Goal: Obtain resource: Obtain resource

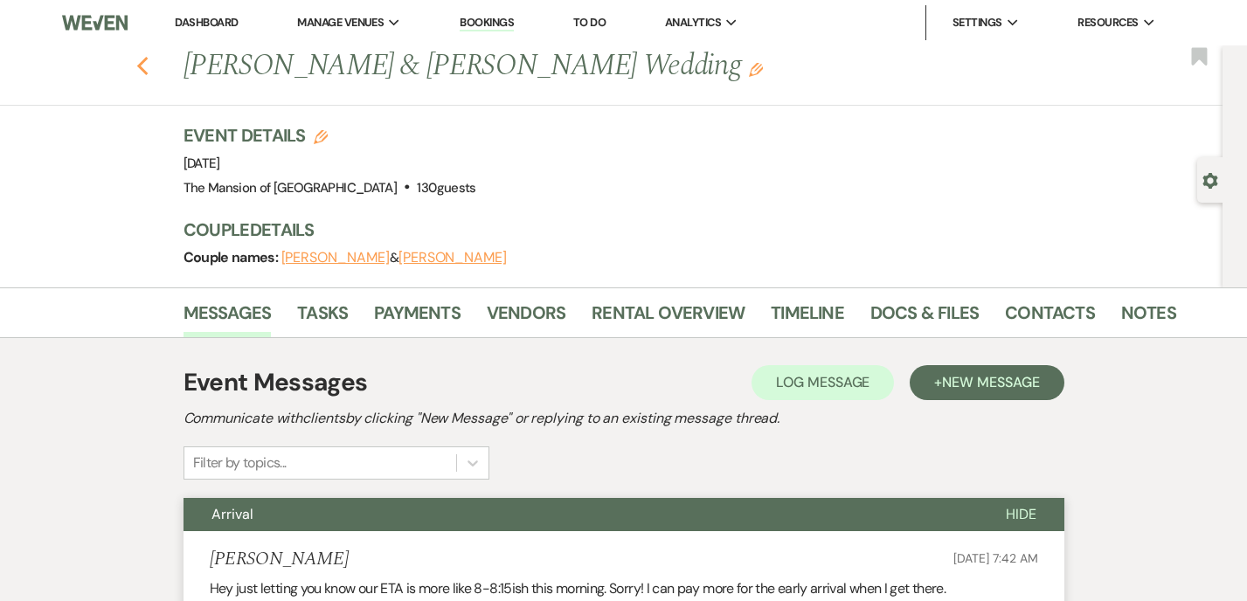
click at [147, 60] on icon "Previous" at bounding box center [142, 66] width 13 height 21
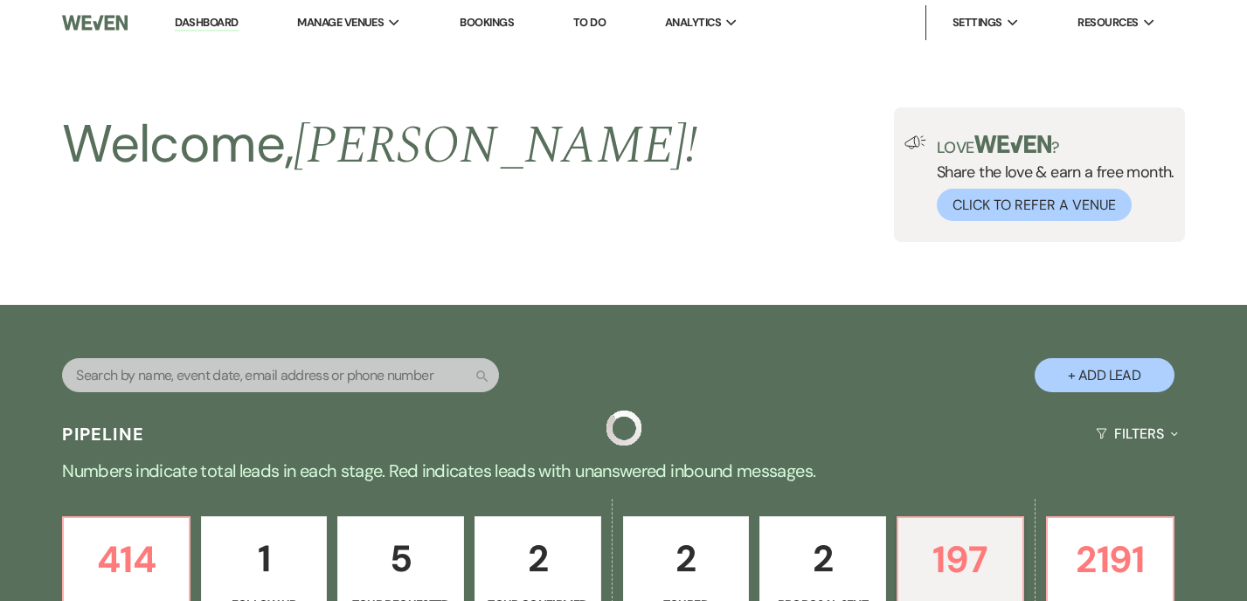
scroll to position [827, 0]
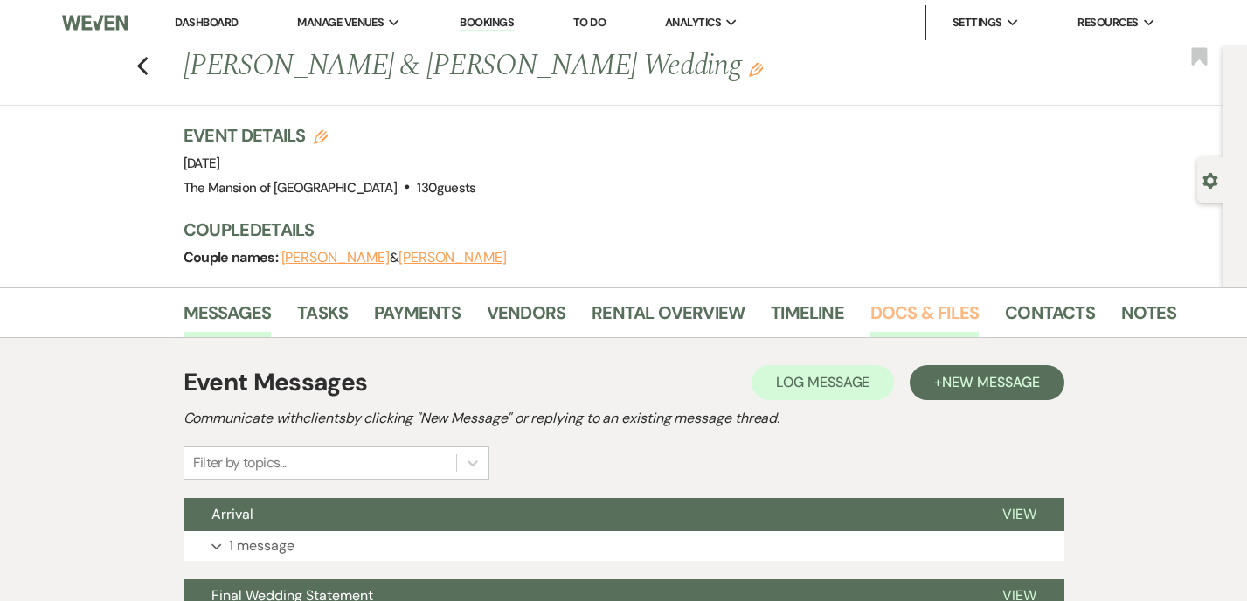
click at [885, 311] on link "Docs & Files" at bounding box center [924, 318] width 108 height 38
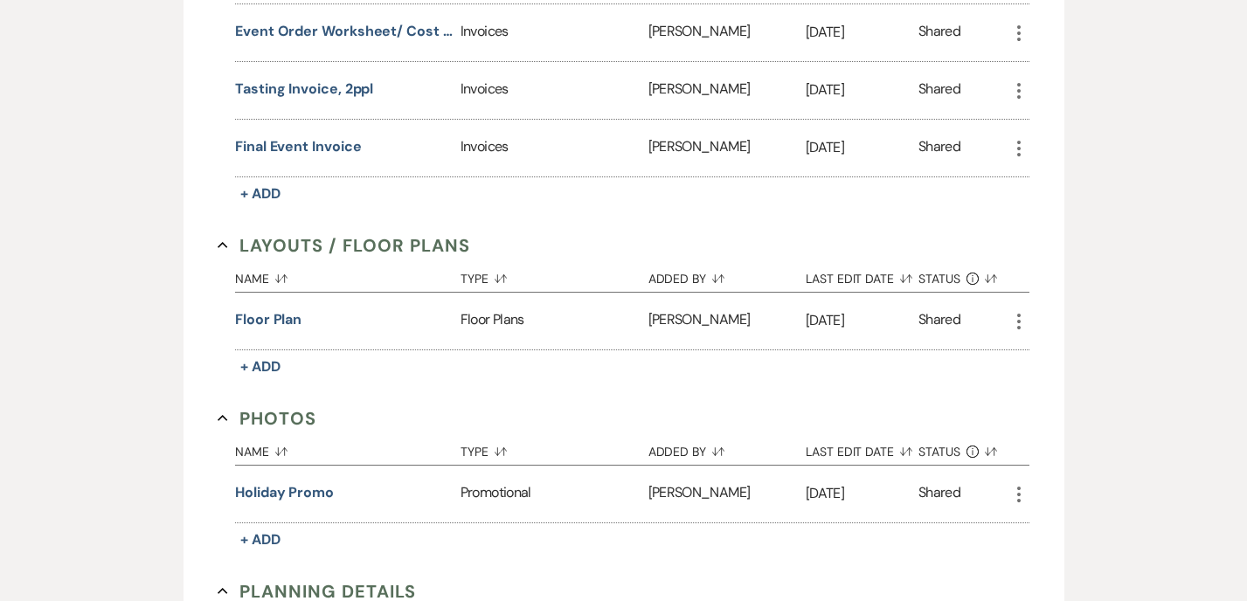
scroll to position [1609, 0]
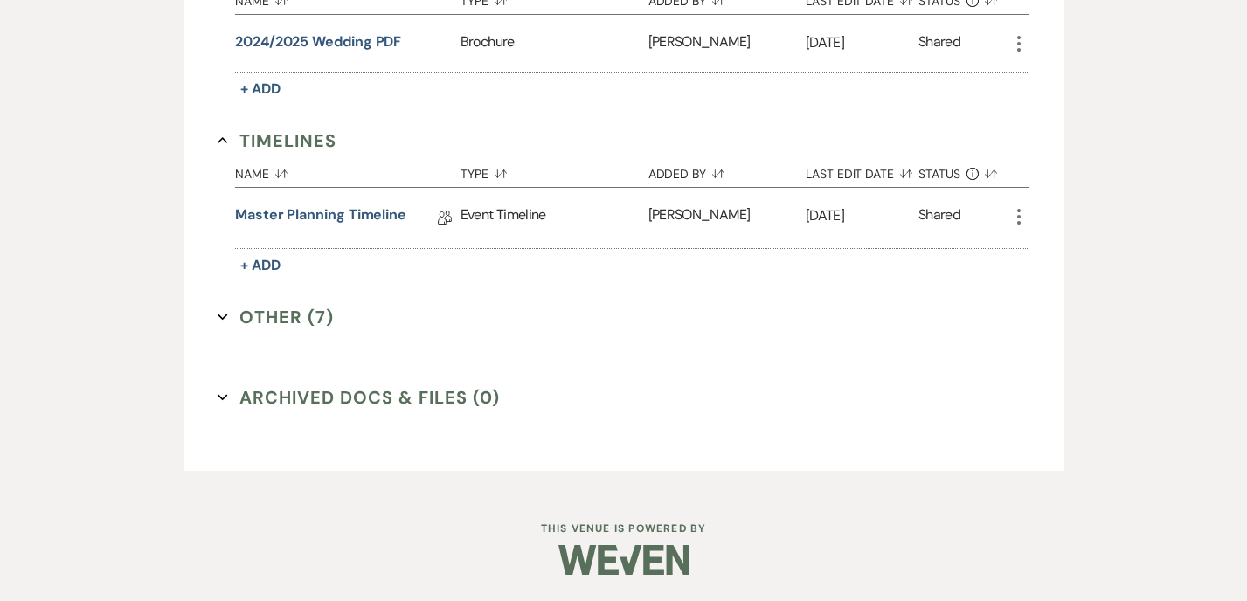
click at [218, 315] on icon "Expand" at bounding box center [223, 317] width 10 height 10
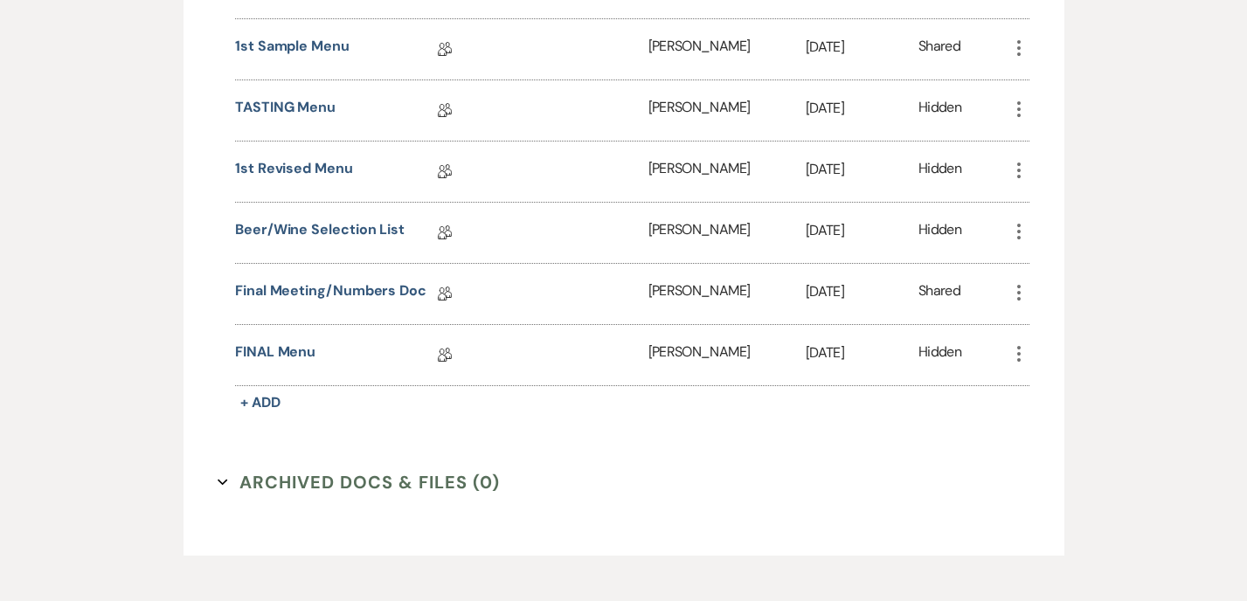
scroll to position [2017, 0]
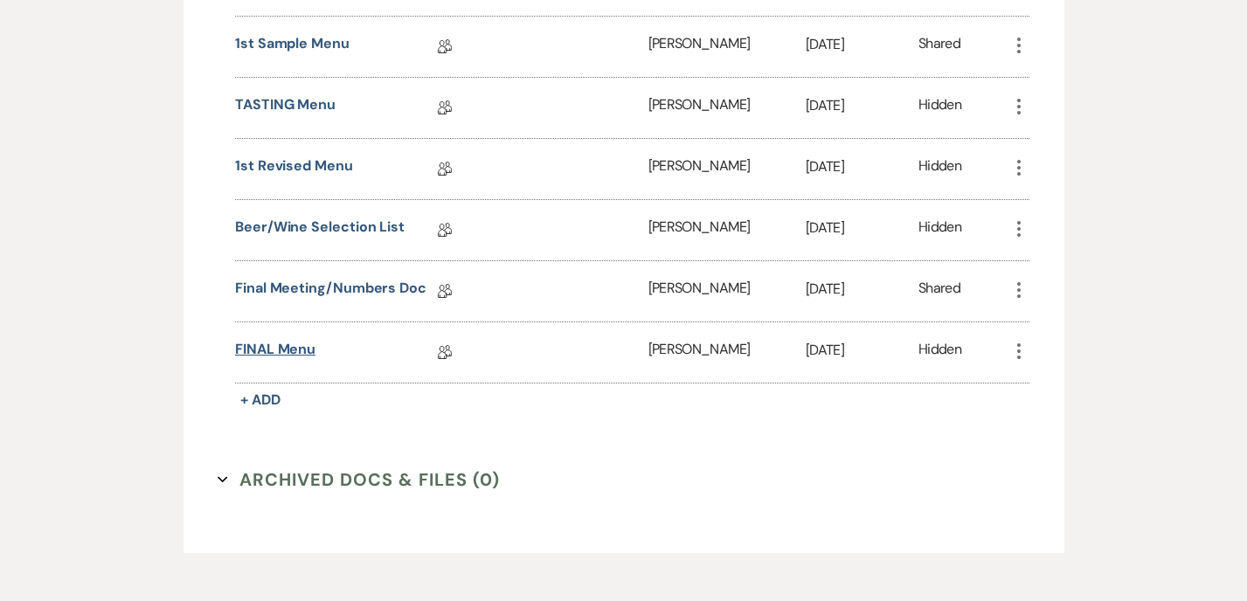
click at [284, 349] on link "FINAL Menu" at bounding box center [275, 352] width 80 height 27
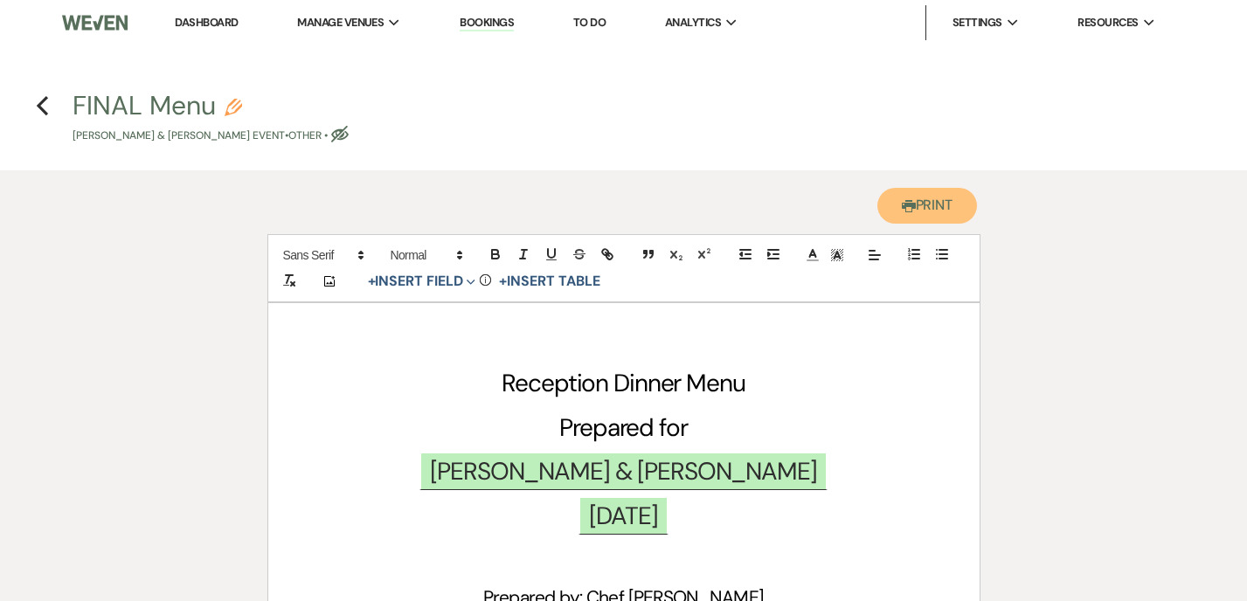
click at [923, 195] on button "Printer Print" at bounding box center [927, 206] width 100 height 36
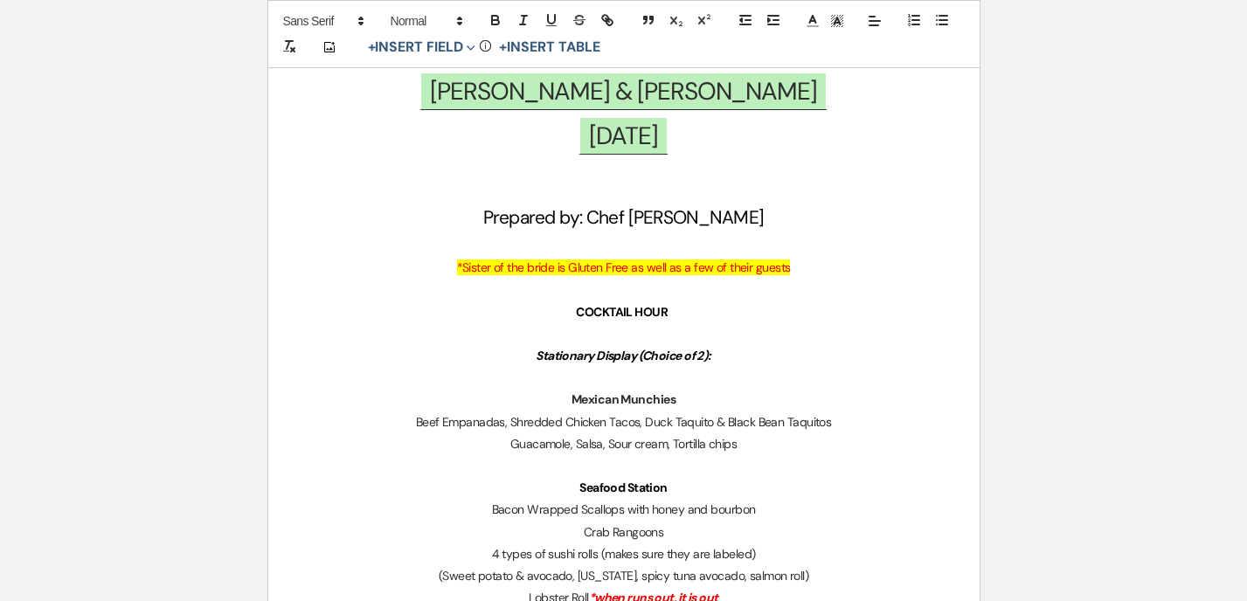
scroll to position [382, 0]
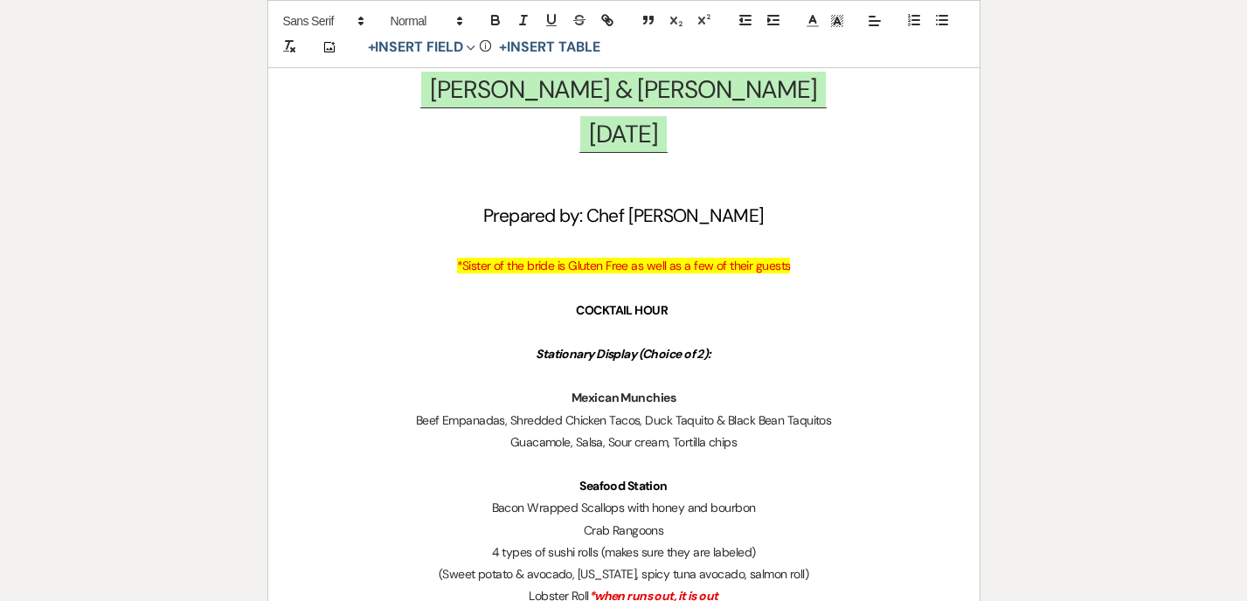
click at [584, 287] on p at bounding box center [623, 288] width 627 height 22
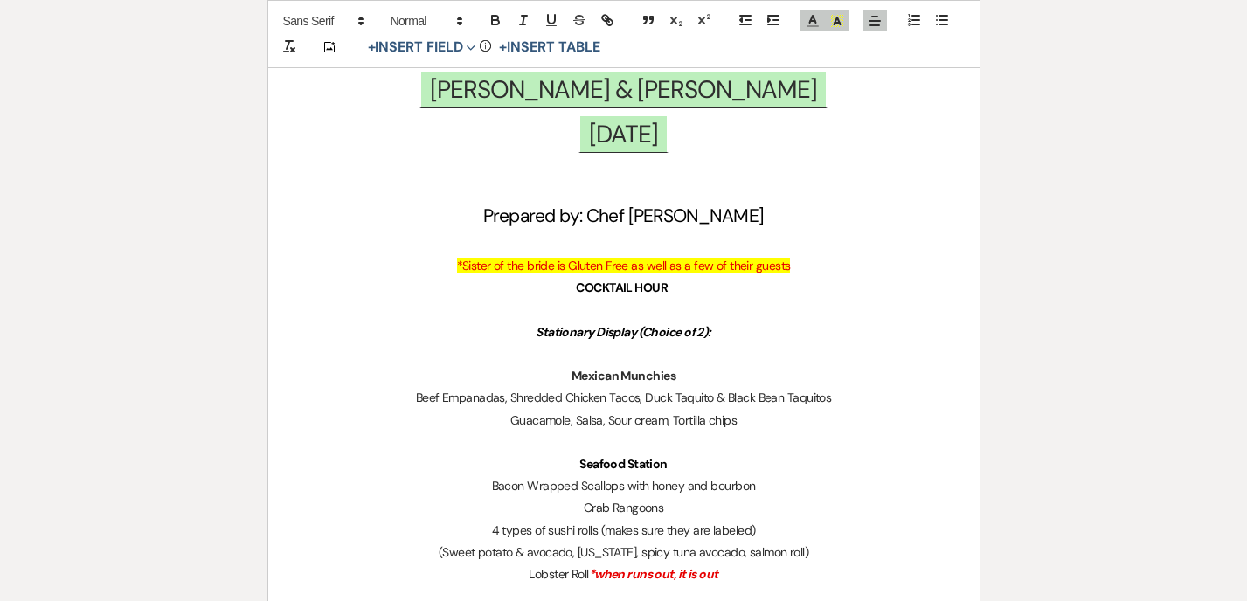
click at [593, 240] on p at bounding box center [623, 244] width 627 height 22
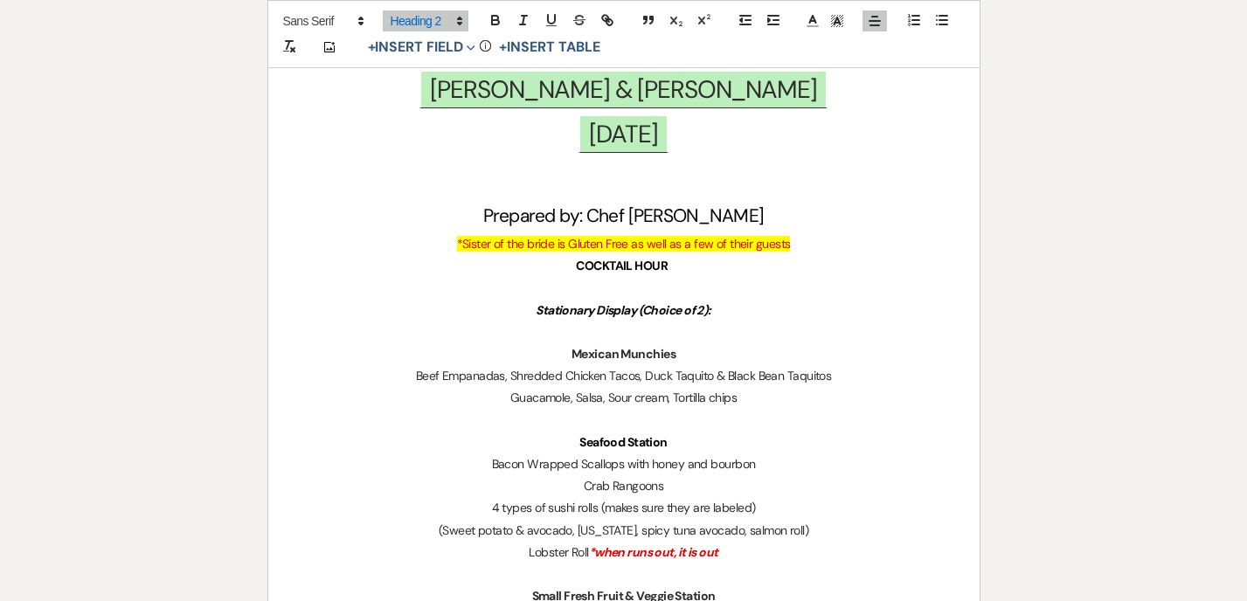
scroll to position [0, 0]
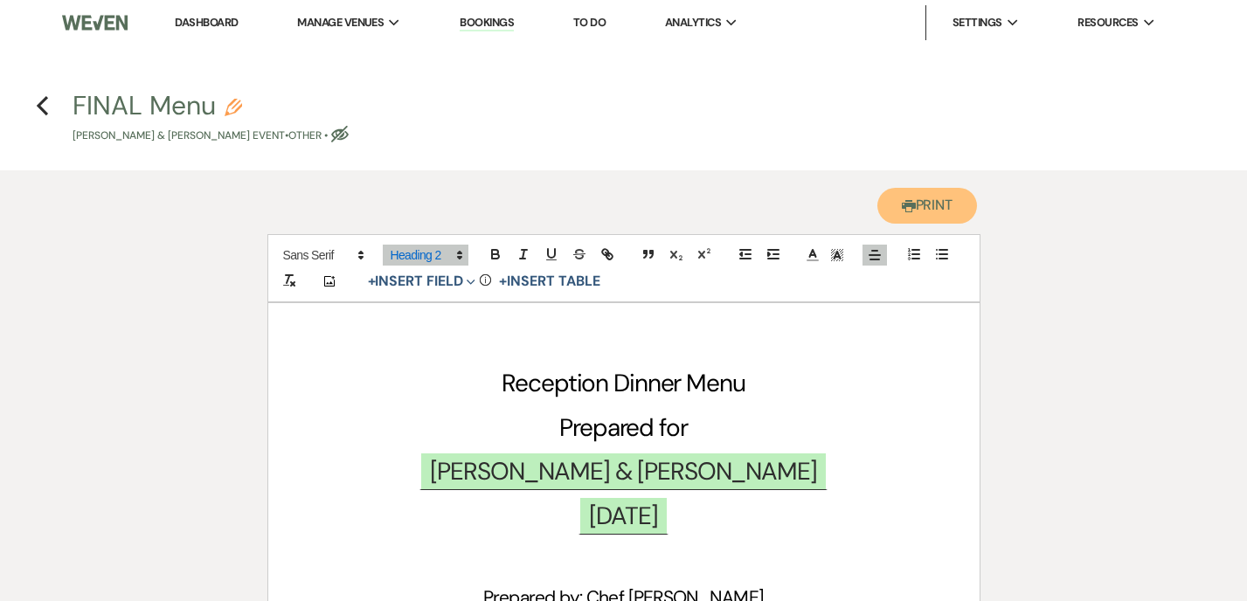
click at [917, 205] on button "Printer Print" at bounding box center [927, 206] width 100 height 36
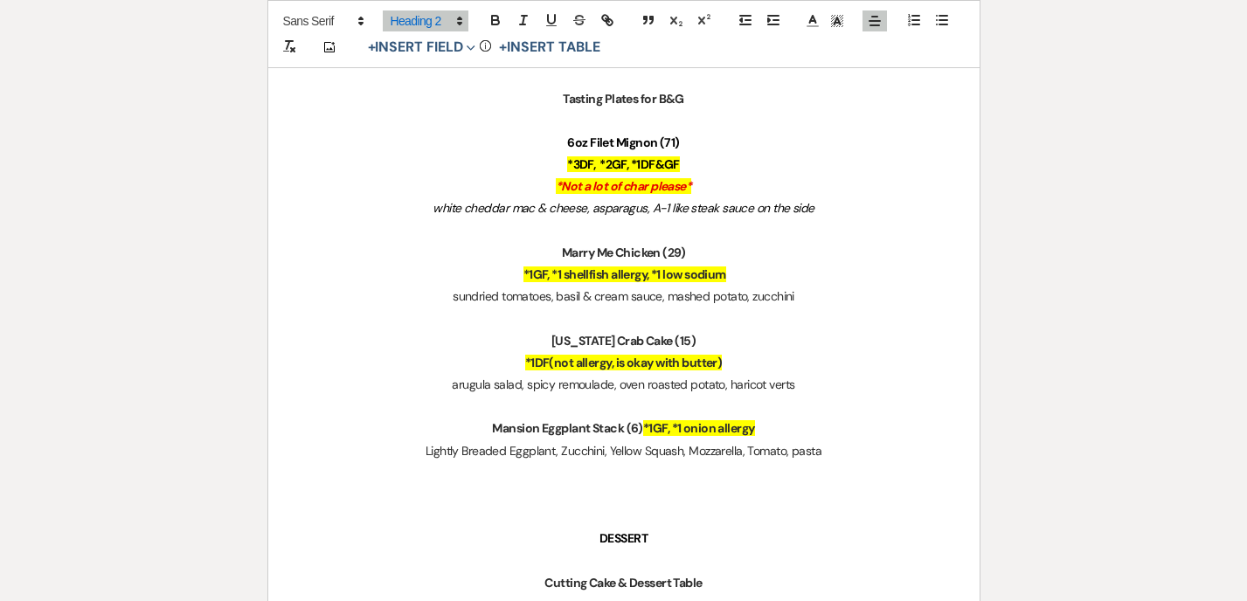
scroll to position [1638, 0]
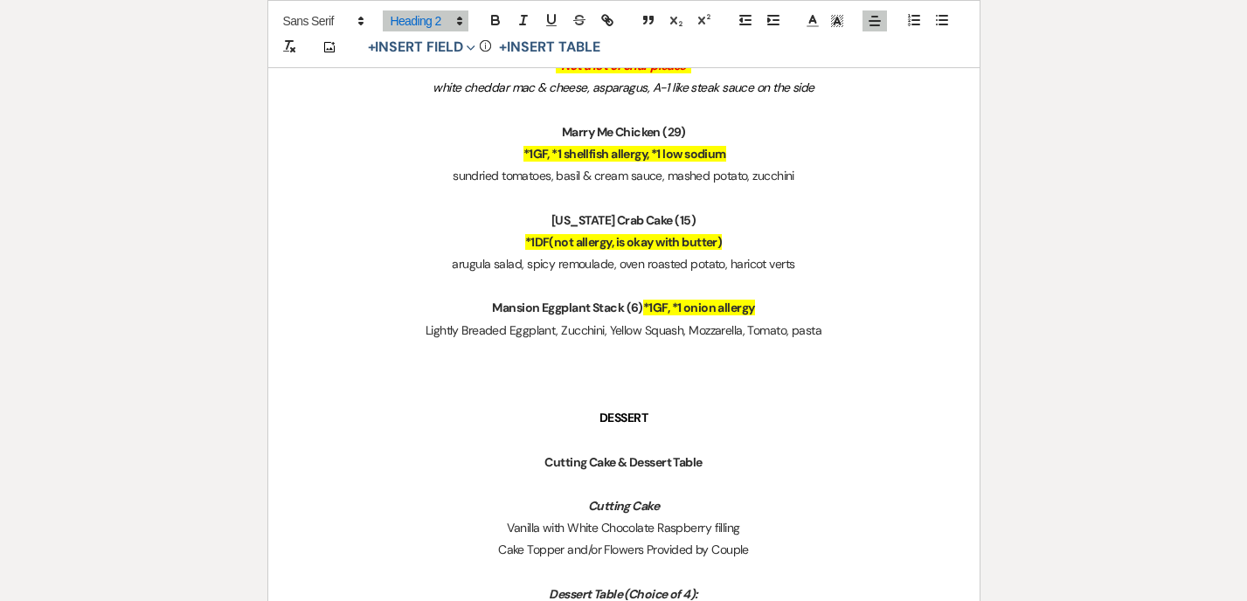
click at [590, 419] on p "DESSERT" at bounding box center [623, 418] width 627 height 22
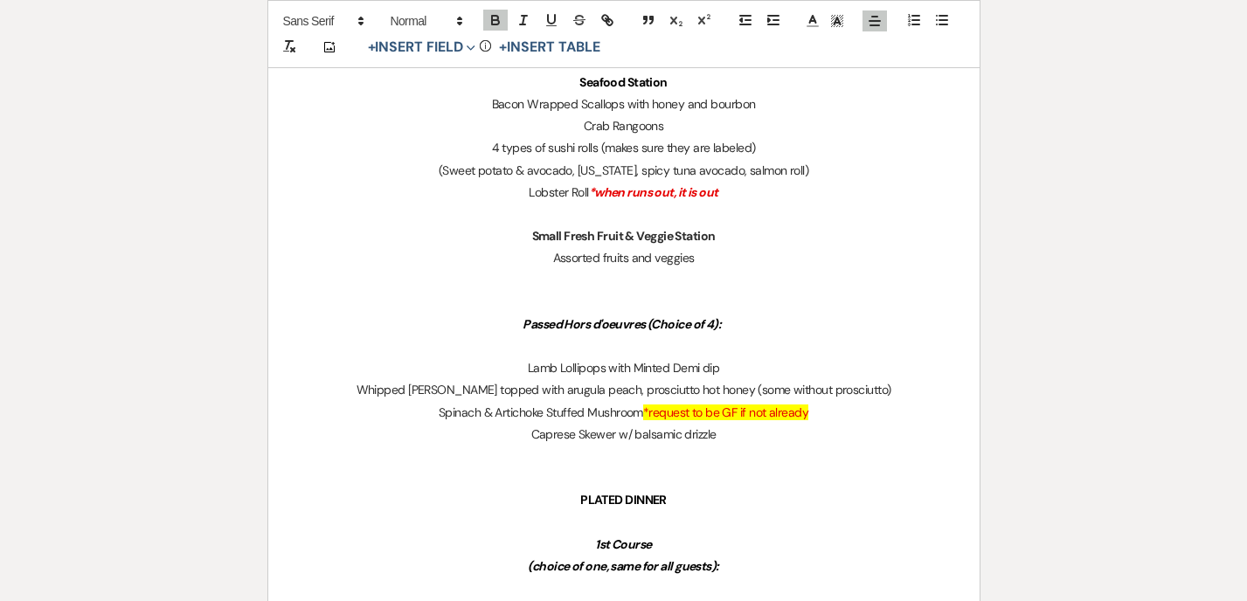
scroll to position [31, 0]
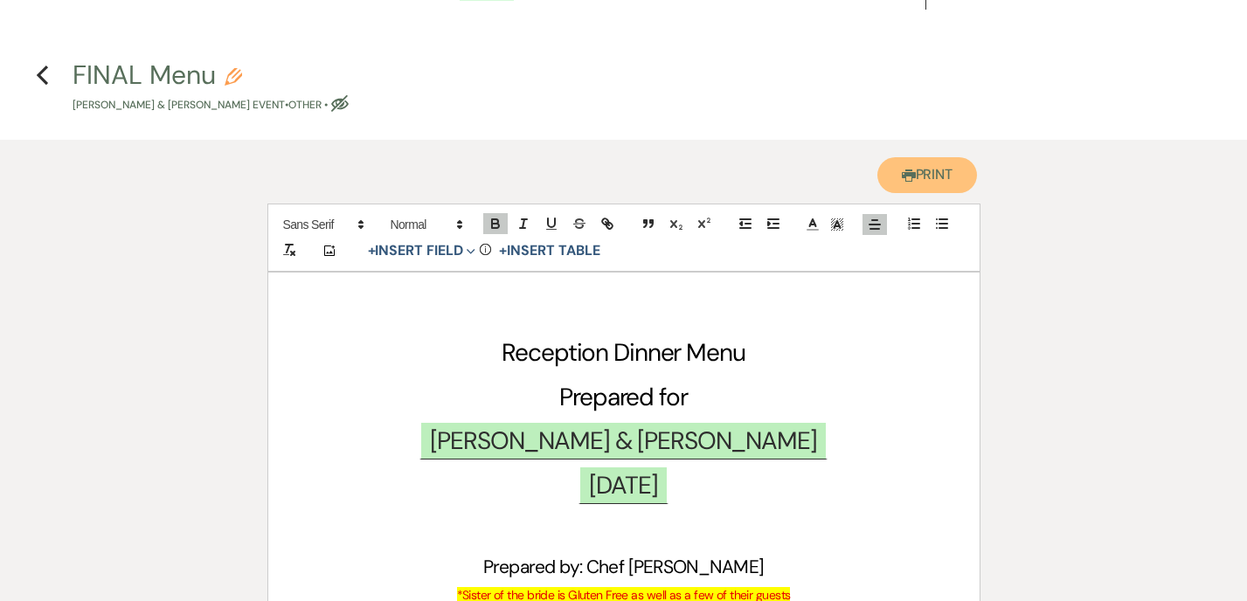
click at [931, 161] on button "Printer Print" at bounding box center [927, 175] width 100 height 36
